Goal: Entertainment & Leisure: Browse casually

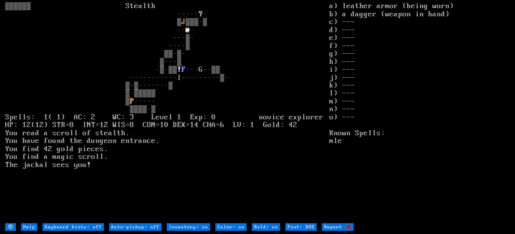
type off "Auto-pickup: on"
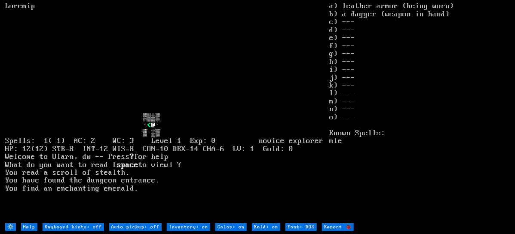
type off "Auto-pickup: on"
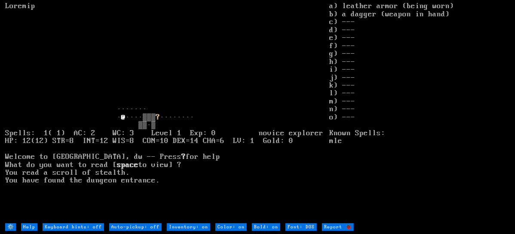
type off "Auto-pickup: on"
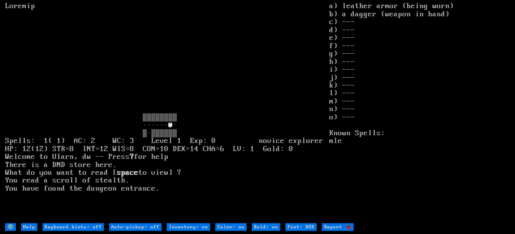
type off "Auto-pickup: on"
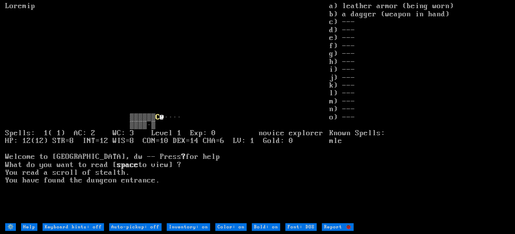
type off "Auto-pickup: on"
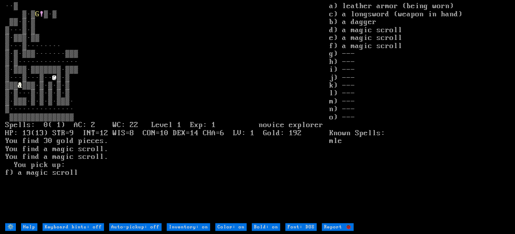
click at [28, 231] on input "Help" at bounding box center [29, 228] width 16 height 8
click at [29, 231] on input "Help" at bounding box center [29, 228] width 16 height 8
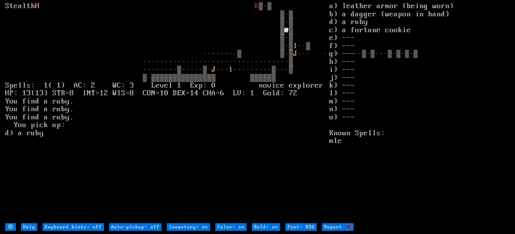
type off "Auto-pickup: on"
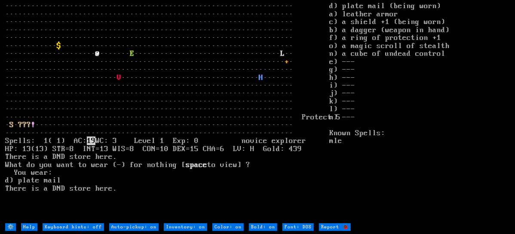
type off "Auto-pickup: off"
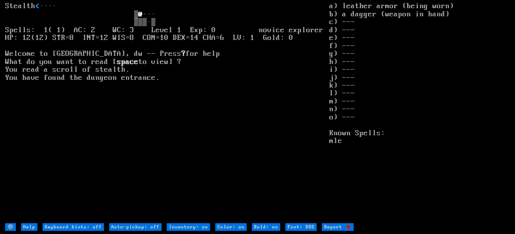
type off "Auto-pickup: on"
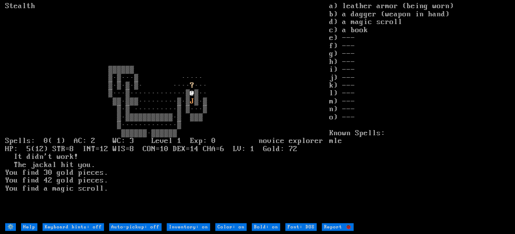
type off "Auto-pickup: on"
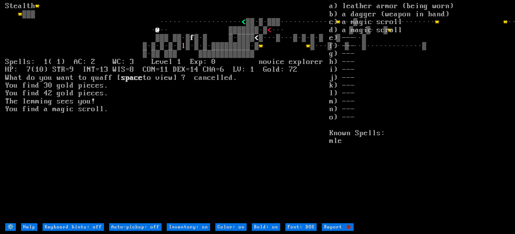
type off "Auto-pickup: on"
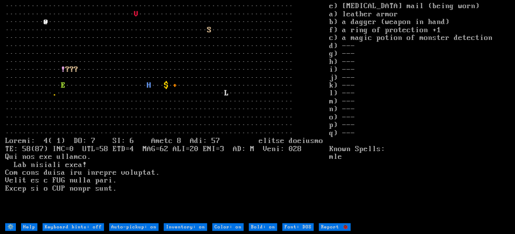
type off "Auto-pickup: off"
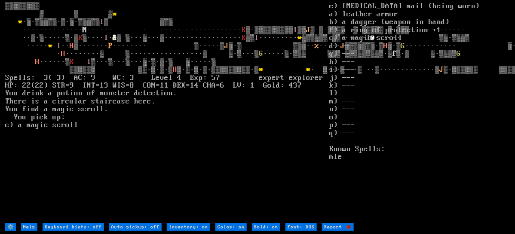
type off "Auto-pickup: on"
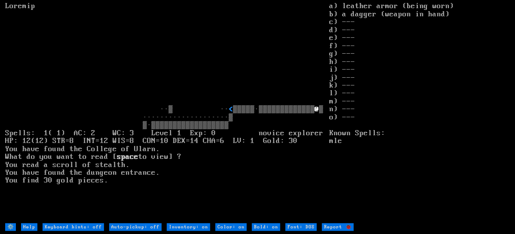
type off "Auto-pickup: on"
